Goal: Transaction & Acquisition: Purchase product/service

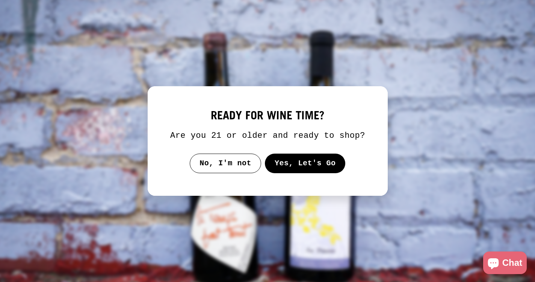
click at [292, 172] on button "Yes, Let's Go" at bounding box center [305, 163] width 81 height 20
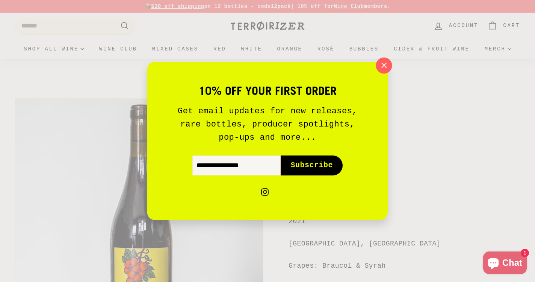
click at [385, 70] on icon "button" at bounding box center [383, 65] width 11 height 11
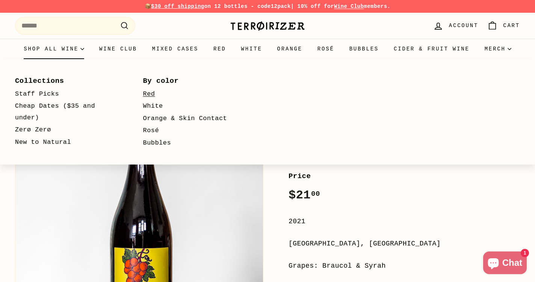
click at [150, 95] on link "Red" at bounding box center [196, 94] width 106 height 12
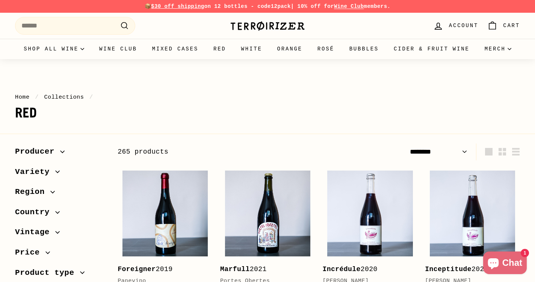
select select "******"
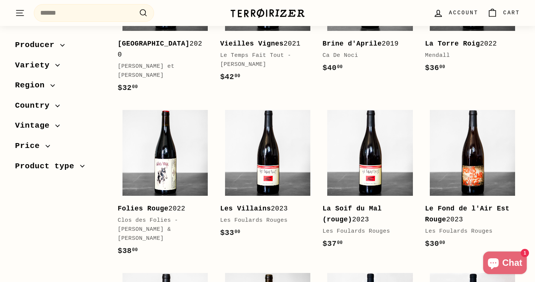
scroll to position [849, 0]
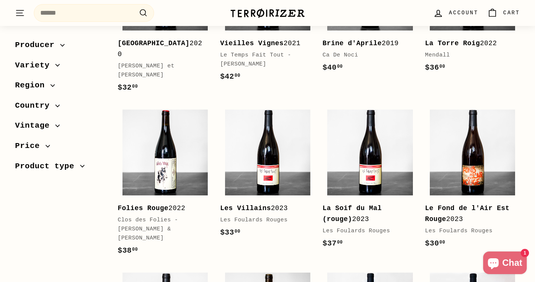
click at [42, 83] on span "Region" at bounding box center [32, 85] width 35 height 13
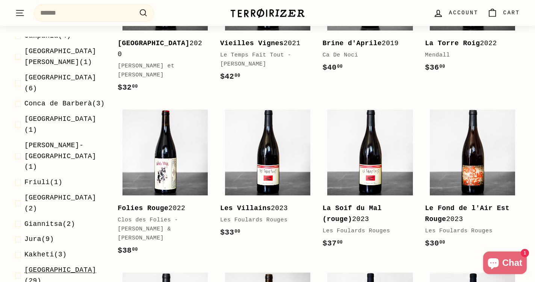
scroll to position [371, 0]
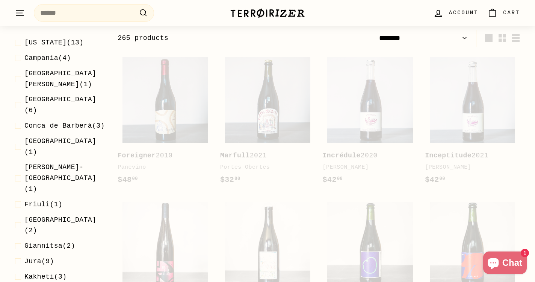
scroll to position [113, 0]
select select "******"
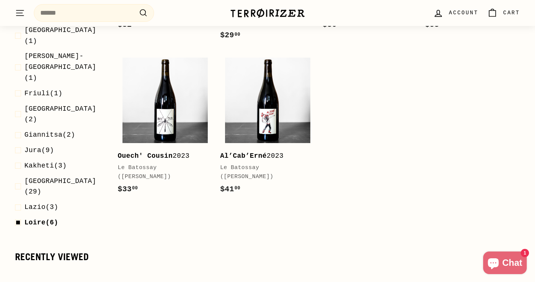
scroll to position [417, 0]
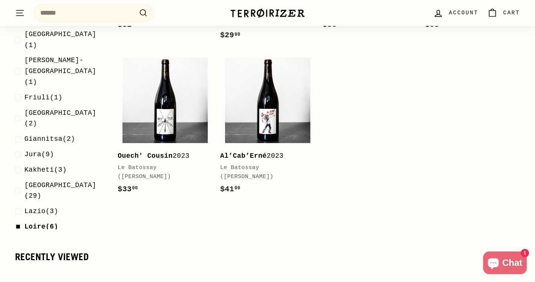
click at [19, 236] on span at bounding box center [19, 247] width 9 height 22
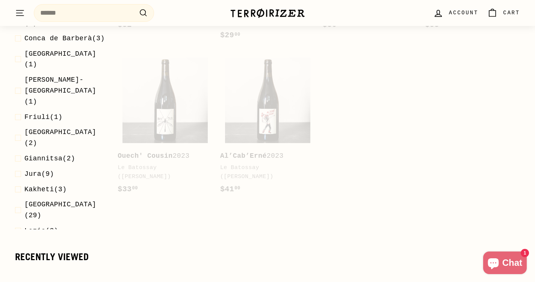
scroll to position [113, 0]
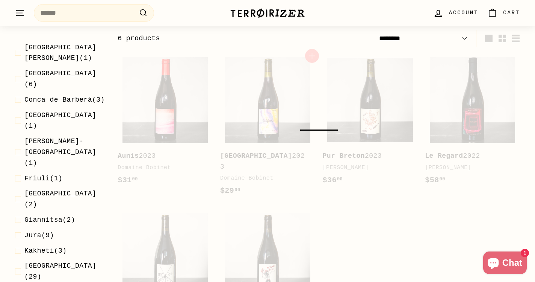
select select "******"
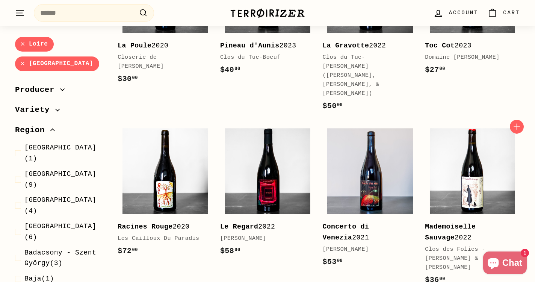
scroll to position [695, 0]
click at [21, 44] on link "Loire" at bounding box center [34, 44] width 39 height 15
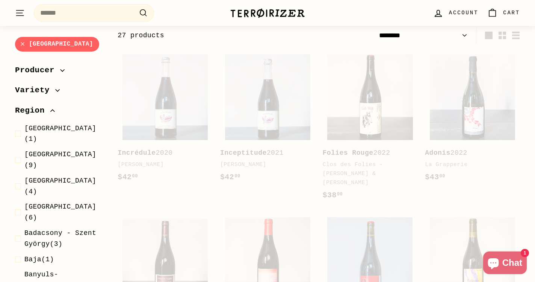
scroll to position [113, 0]
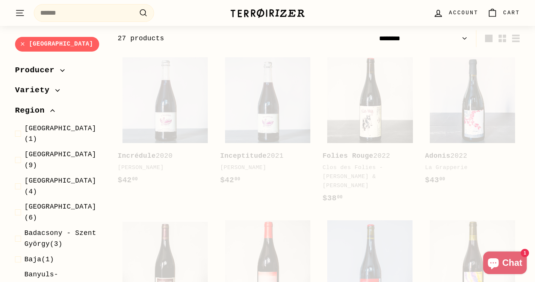
select select "******"
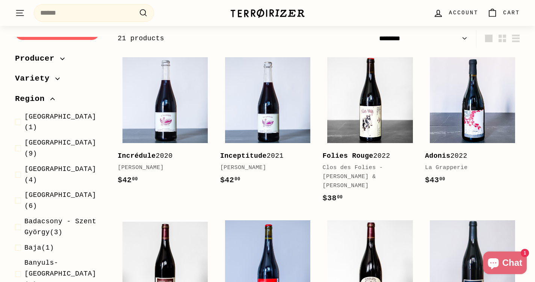
scroll to position [14, 0]
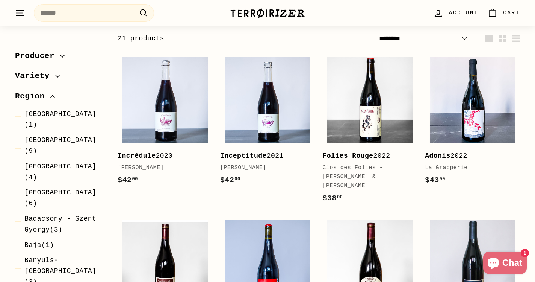
click at [55, 94] on icon "button" at bounding box center [52, 96] width 5 height 5
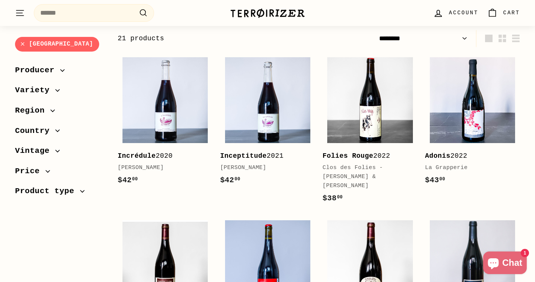
click at [62, 77] on button "Producer" at bounding box center [60, 72] width 91 height 20
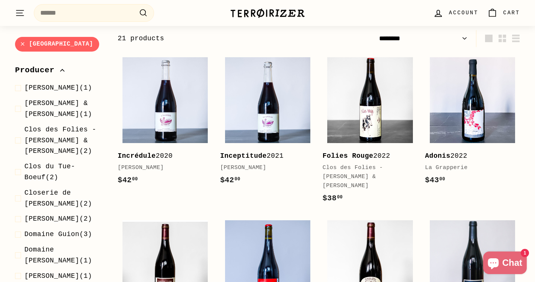
click at [19, 43] on link "Loire Valley" at bounding box center [57, 44] width 84 height 15
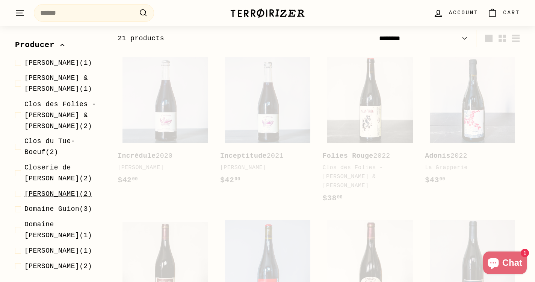
select select "******"
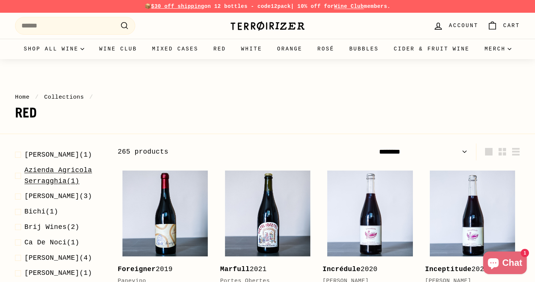
scroll to position [62, 0]
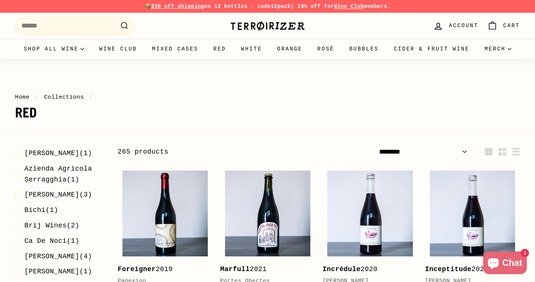
click at [31, 157] on span "Audrey Pilorget" at bounding box center [51, 153] width 55 height 8
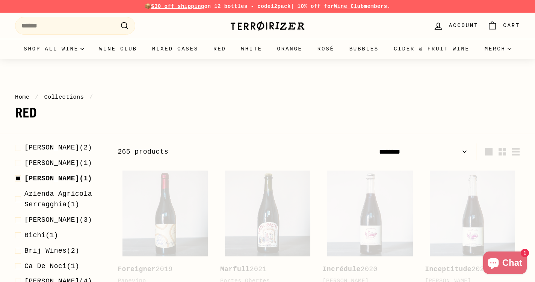
select select "******"
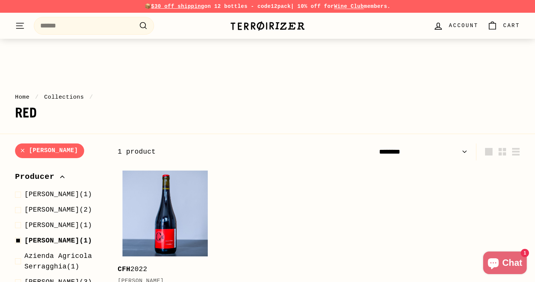
scroll to position [113, 0]
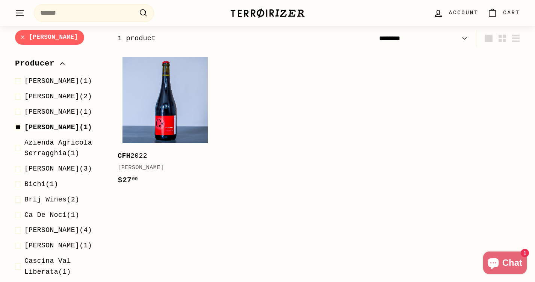
click at [18, 125] on span at bounding box center [19, 127] width 9 height 11
select select "******"
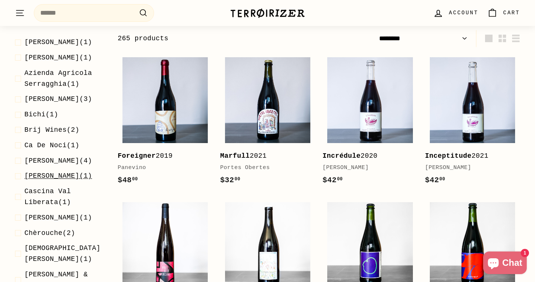
scroll to position [52, 0]
click at [18, 165] on span at bounding box center [19, 159] width 9 height 11
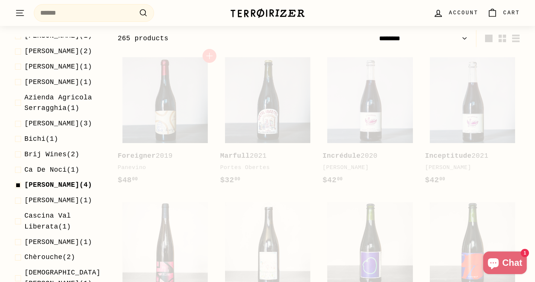
select select "******"
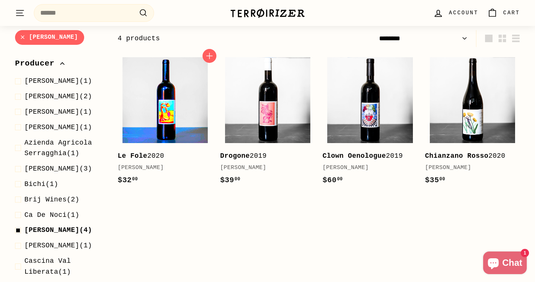
click at [177, 122] on img at bounding box center [165, 99] width 85 height 85
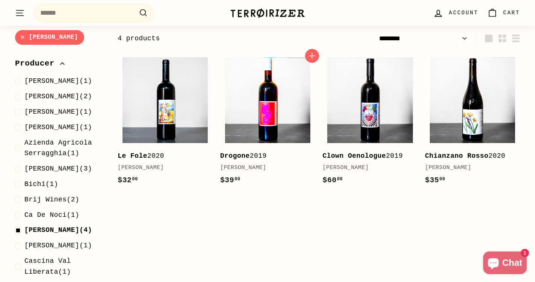
click at [275, 126] on img at bounding box center [267, 99] width 85 height 85
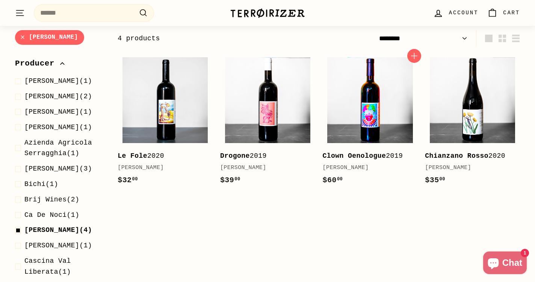
click at [356, 117] on img at bounding box center [369, 99] width 85 height 85
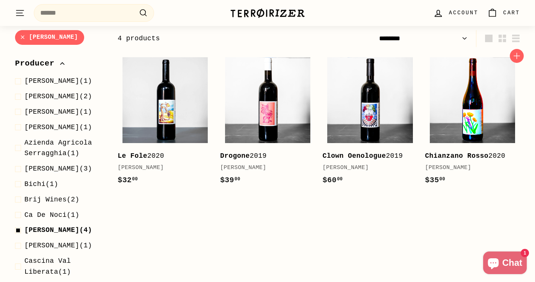
click at [446, 120] on img at bounding box center [472, 99] width 85 height 85
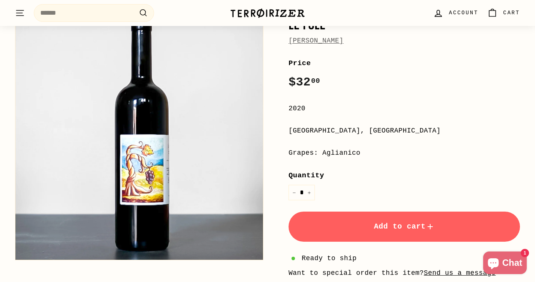
scroll to position [124, 0]
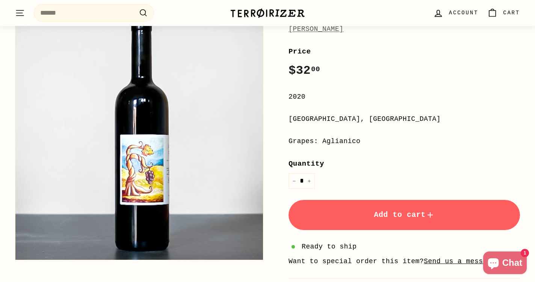
click at [357, 206] on button "Add to cart" at bounding box center [405, 215] width 232 height 30
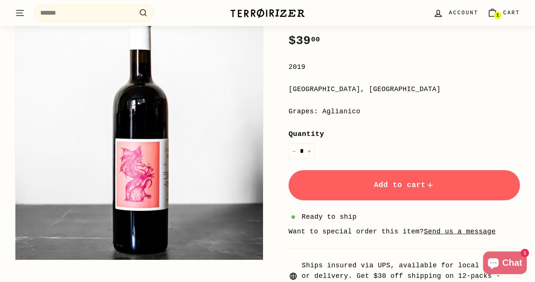
scroll to position [159, 0]
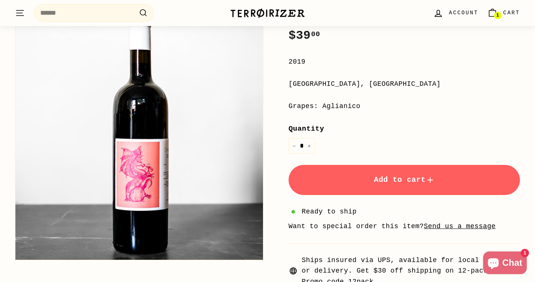
click at [337, 175] on button "Add to cart" at bounding box center [405, 180] width 232 height 30
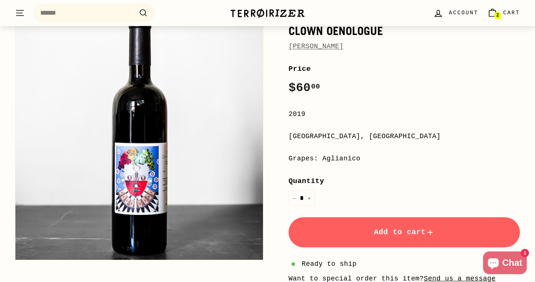
scroll to position [171, 0]
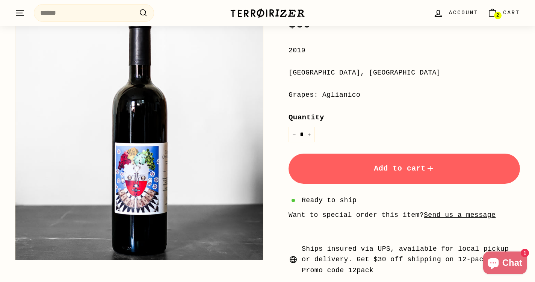
click at [328, 174] on button "Add to cart" at bounding box center [405, 168] width 232 height 30
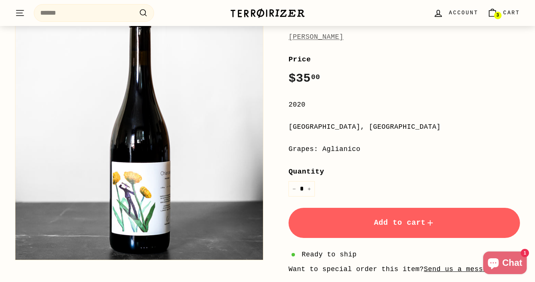
scroll to position [148, 0]
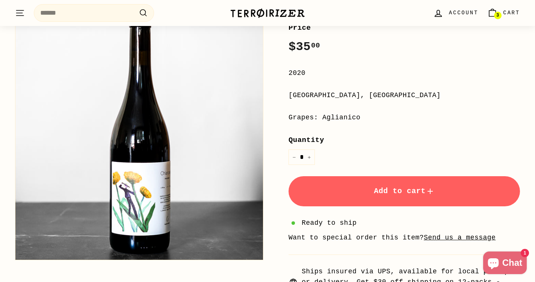
click at [343, 197] on button "Add to cart" at bounding box center [405, 191] width 232 height 30
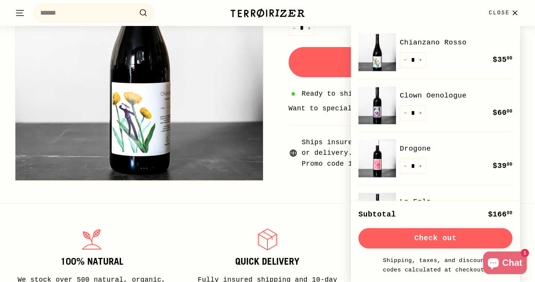
scroll to position [289, 0]
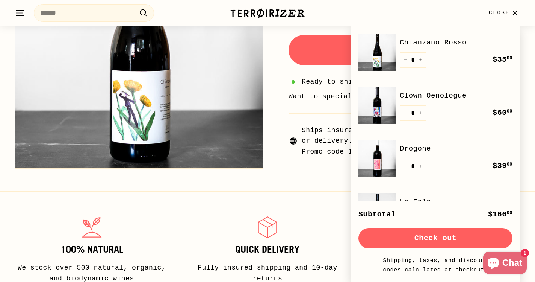
click at [395, 236] on button "Check out" at bounding box center [436, 238] width 154 height 20
